Goal: Information Seeking & Learning: Learn about a topic

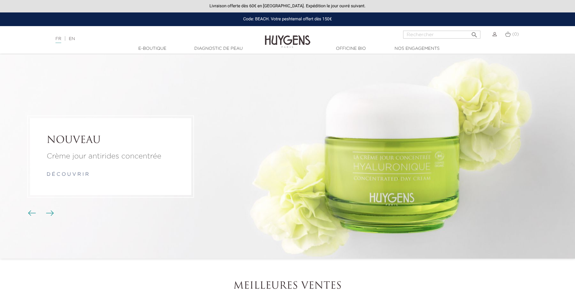
click at [29, 212] on img "Boutons du carrousel" at bounding box center [32, 212] width 8 height 5
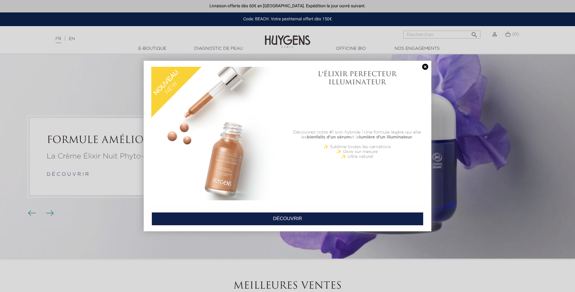
click at [425, 65] on link at bounding box center [425, 67] width 8 height 6
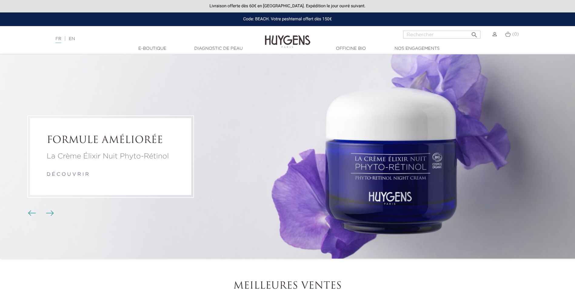
click at [353, 168] on li "FORMULE AMÉLIORÉE La Crème Élixir Nuit Phyto-Rétinol d é c o u v r i r" at bounding box center [287, 156] width 575 height 204
click at [118, 153] on p "La Crème Élixir Nuit Phyto-Rétinol" at bounding box center [111, 156] width 128 height 11
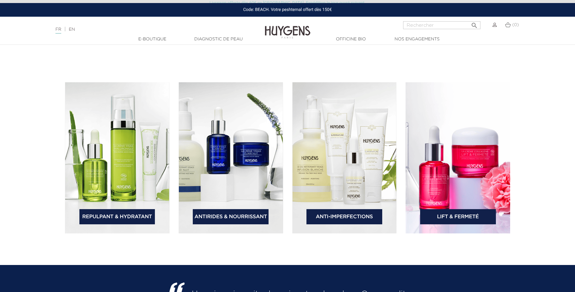
scroll to position [940, 0]
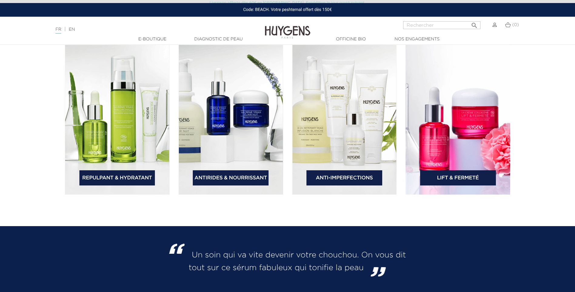
click at [458, 175] on link "Lift & Fermeté" at bounding box center [458, 177] width 76 height 15
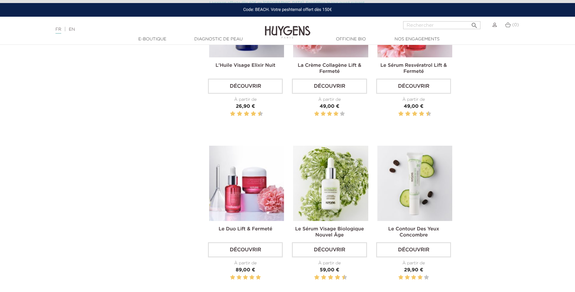
scroll to position [303, 0]
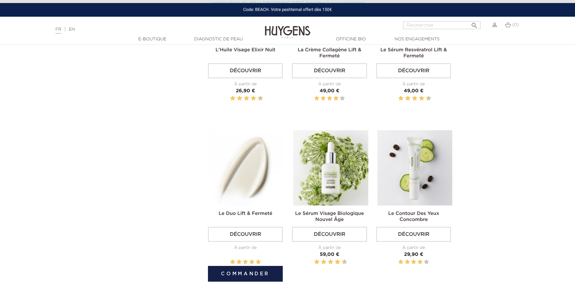
click at [237, 190] on img at bounding box center [246, 167] width 75 height 75
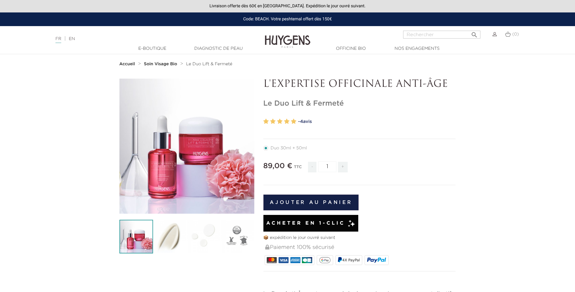
click at [309, 120] on link "- 4 avis" at bounding box center [377, 121] width 158 height 9
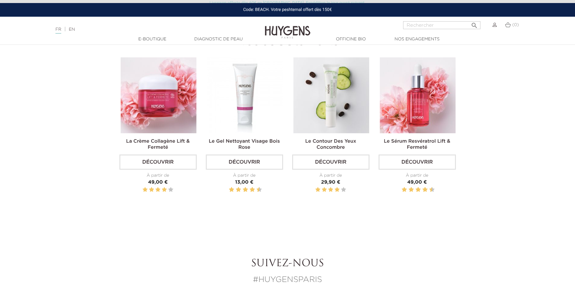
scroll to position [702, 0]
